Goal: Find specific fact: Locate a discrete piece of known information

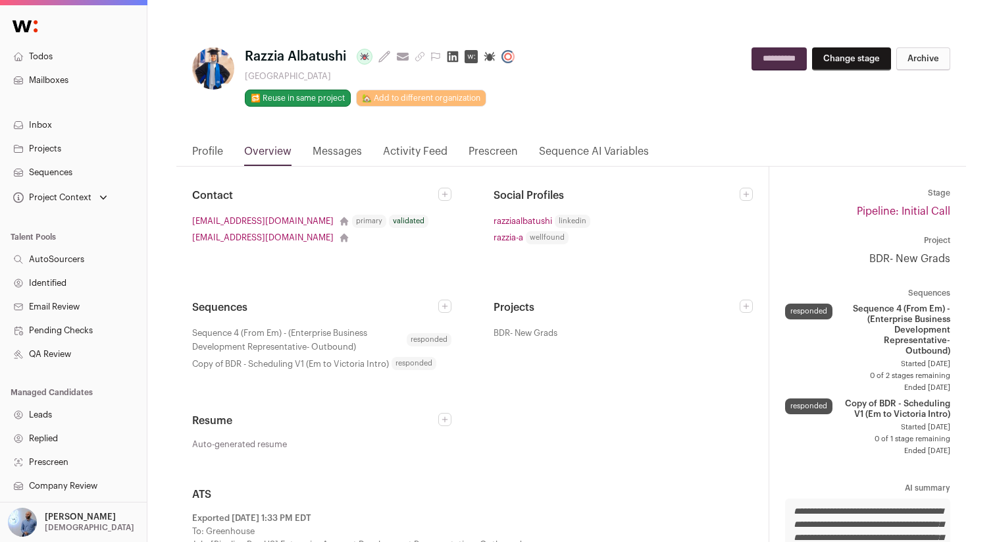
click at [47, 522] on p "[DEMOGRAPHIC_DATA]" at bounding box center [90, 527] width 90 height 11
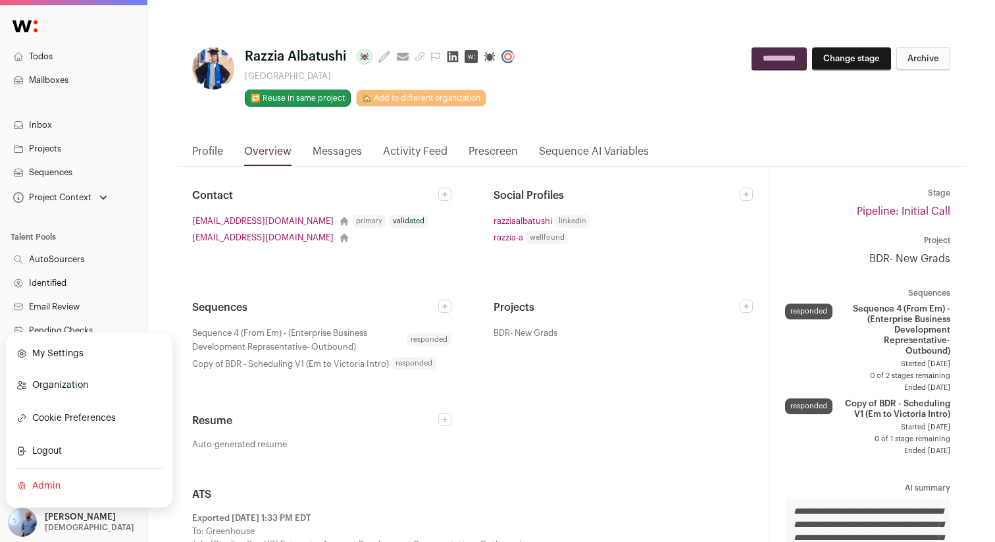
click at [53, 489] on link "Admin" at bounding box center [89, 485] width 146 height 29
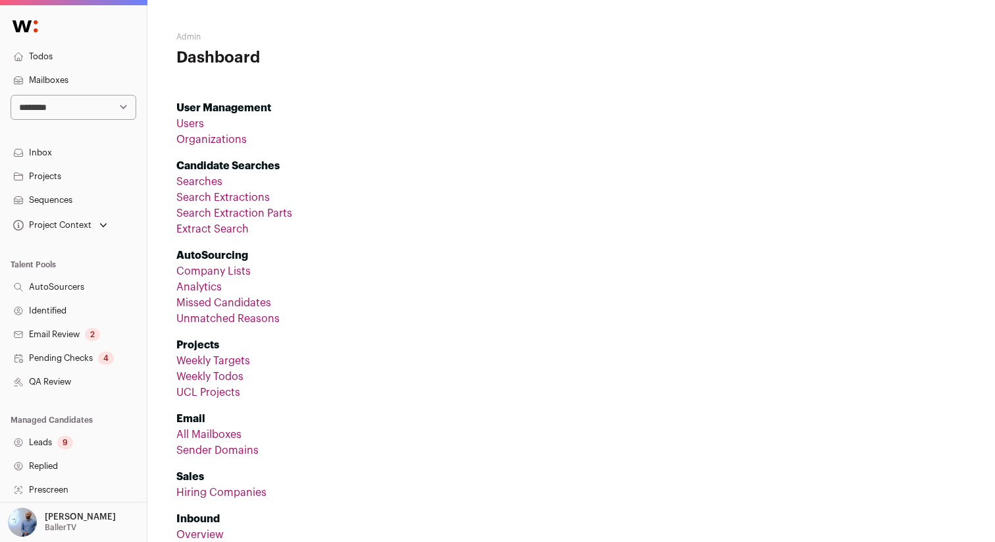
click at [205, 450] on link "Sender Domains" at bounding box center [217, 450] width 82 height 11
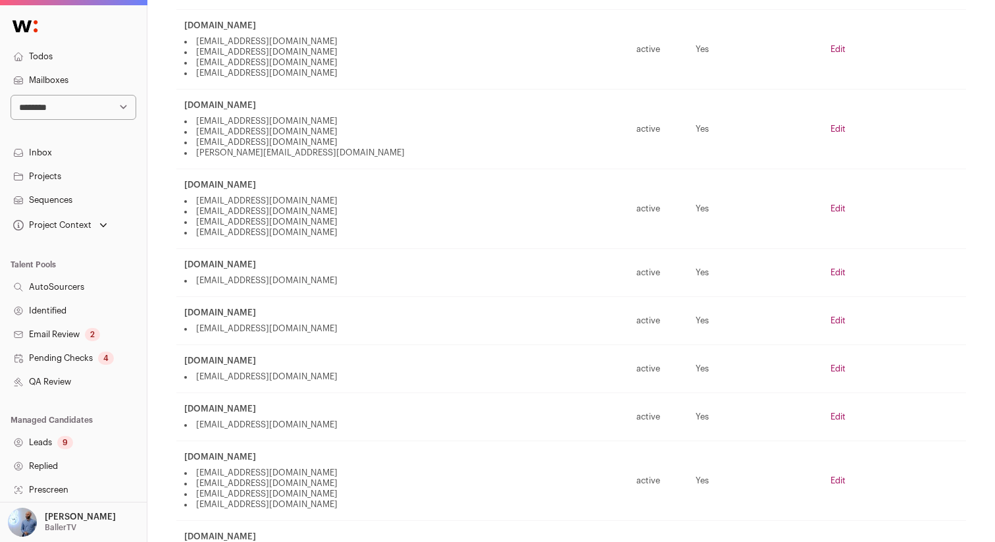
scroll to position [435, 0]
click at [272, 357] on div "[DOMAIN_NAME]" at bounding box center [402, 358] width 437 height 11
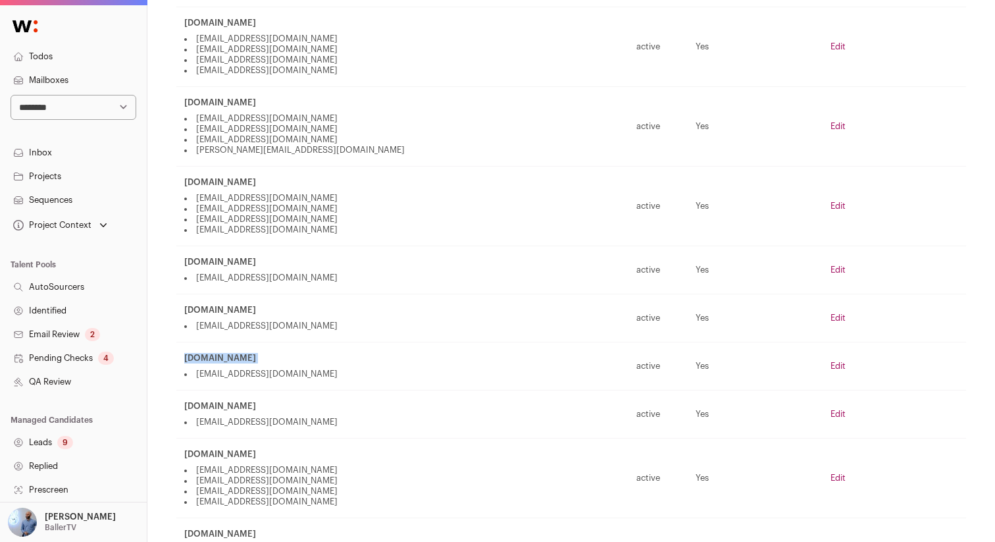
click at [272, 357] on div "[DOMAIN_NAME]" at bounding box center [402, 358] width 437 height 11
copy td "[DOMAIN_NAME]"
